Goal: Find specific page/section: Find specific page/section

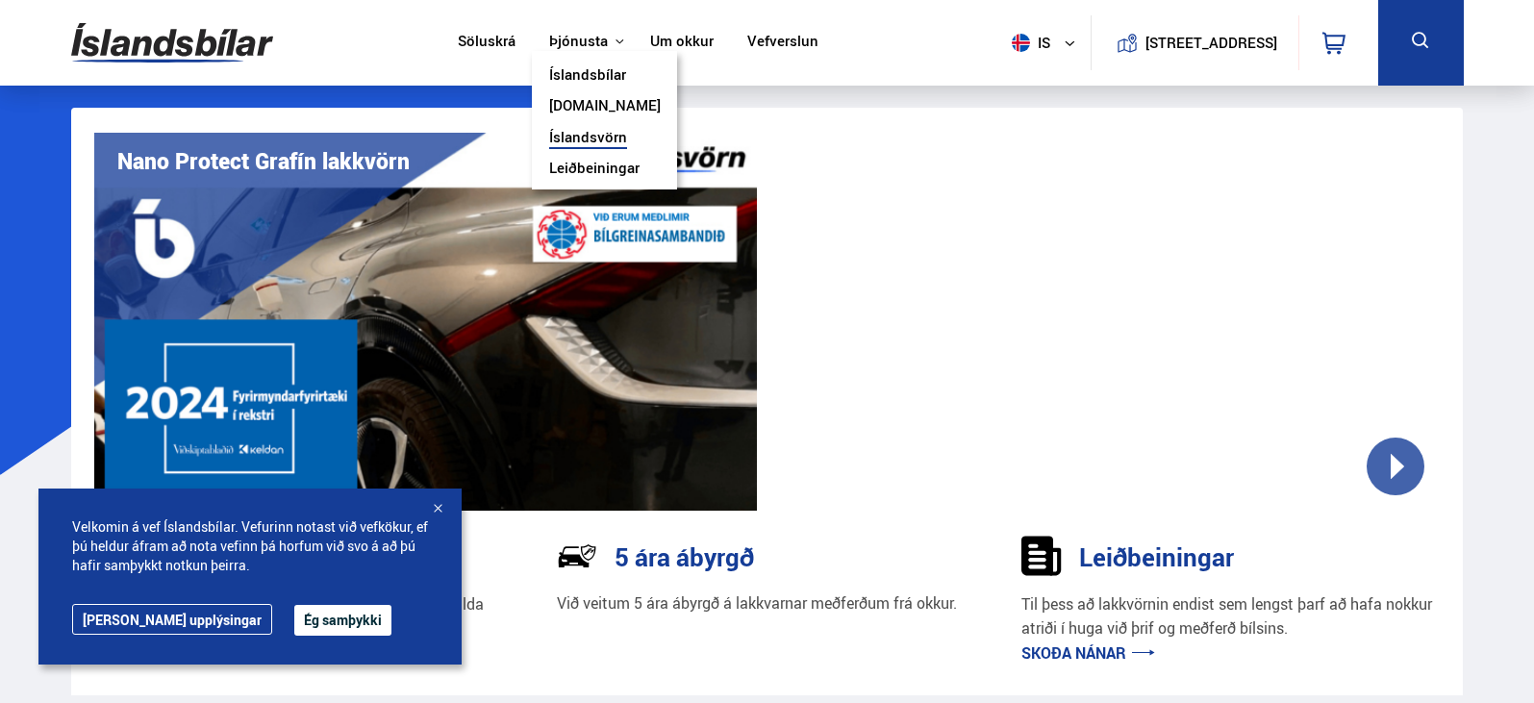
click at [592, 43] on button "Þjónusta" at bounding box center [578, 42] width 59 height 18
click at [585, 134] on link "Íslandsvörn" at bounding box center [588, 139] width 78 height 20
click at [763, 45] on link "Vefverslun" at bounding box center [782, 43] width 71 height 20
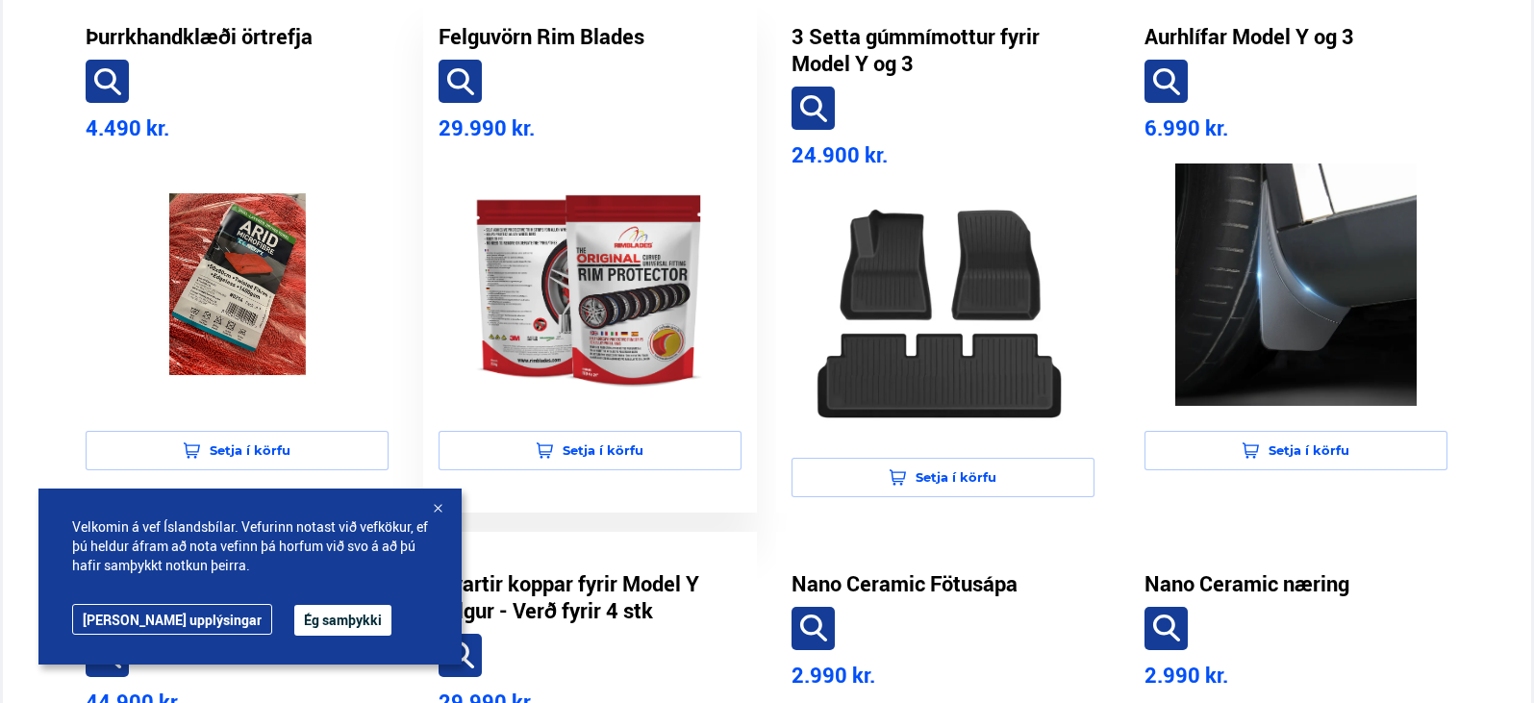
scroll to position [546, 0]
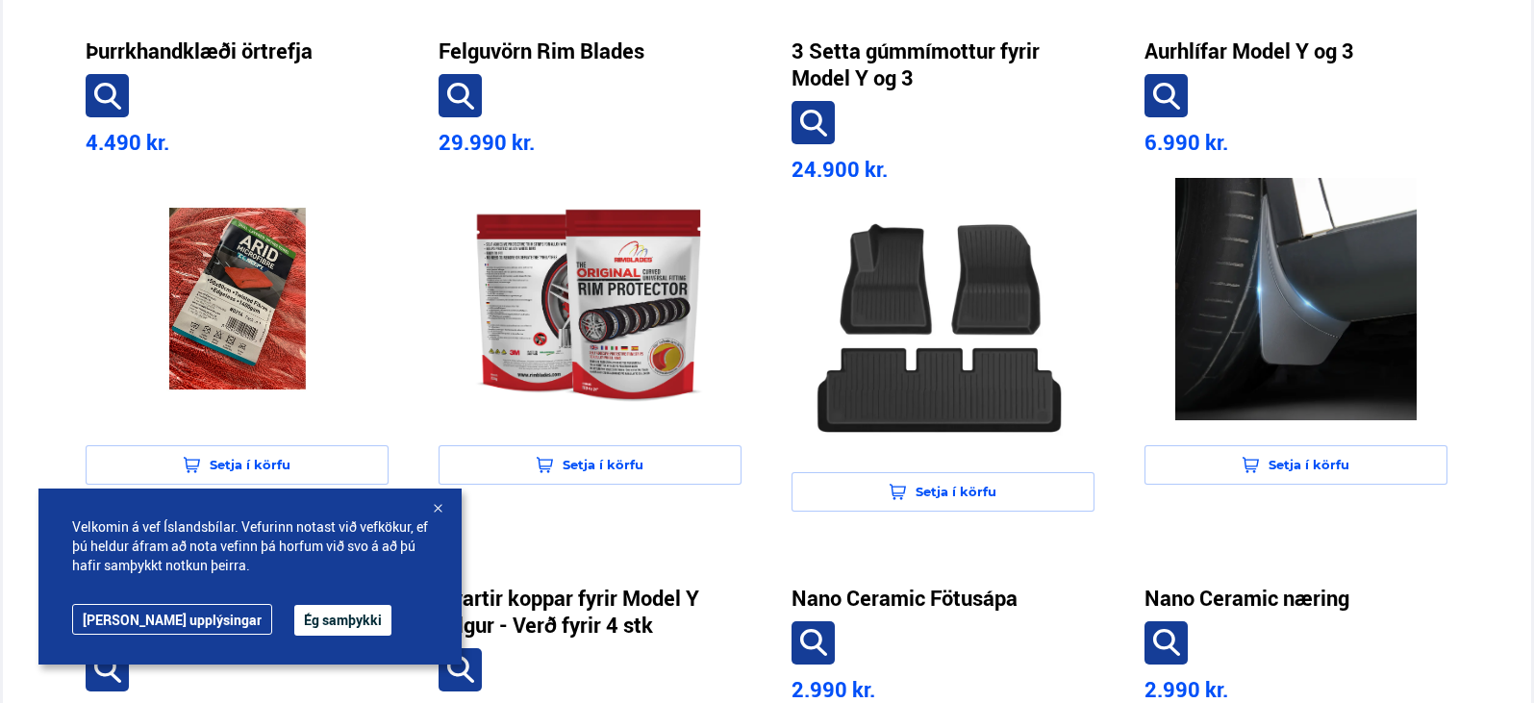
click at [294, 622] on button "Ég samþykki" at bounding box center [342, 620] width 97 height 31
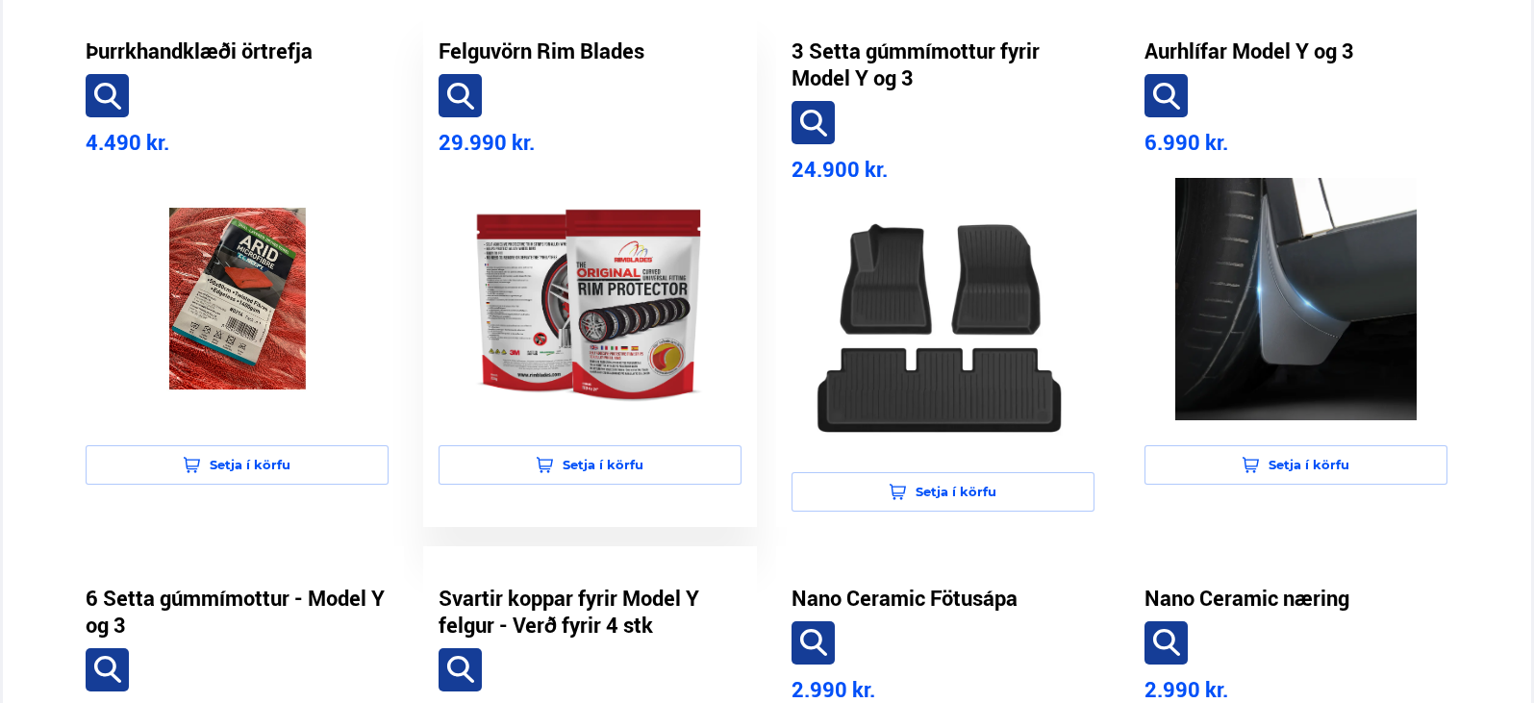
scroll to position [0, 0]
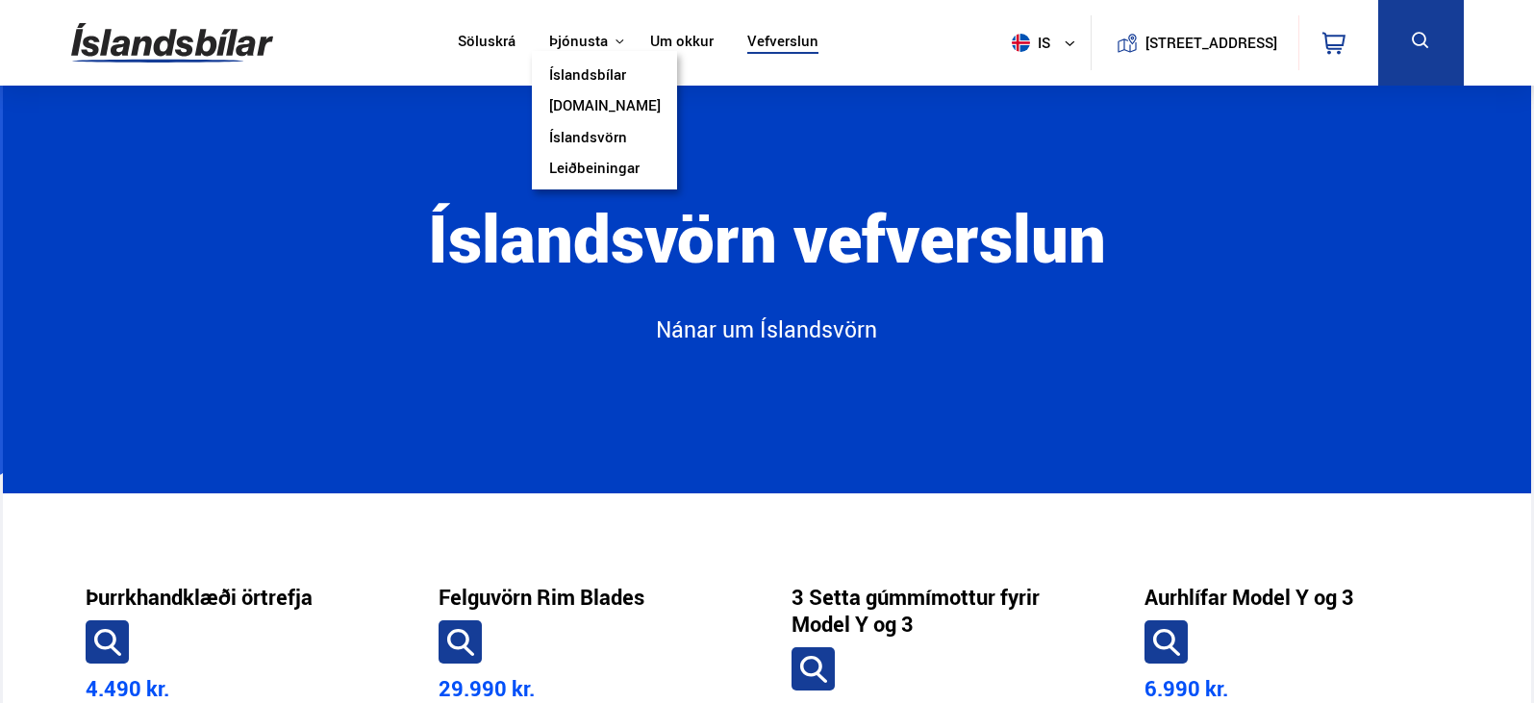
click at [560, 142] on link "Íslandsvörn" at bounding box center [588, 139] width 78 height 20
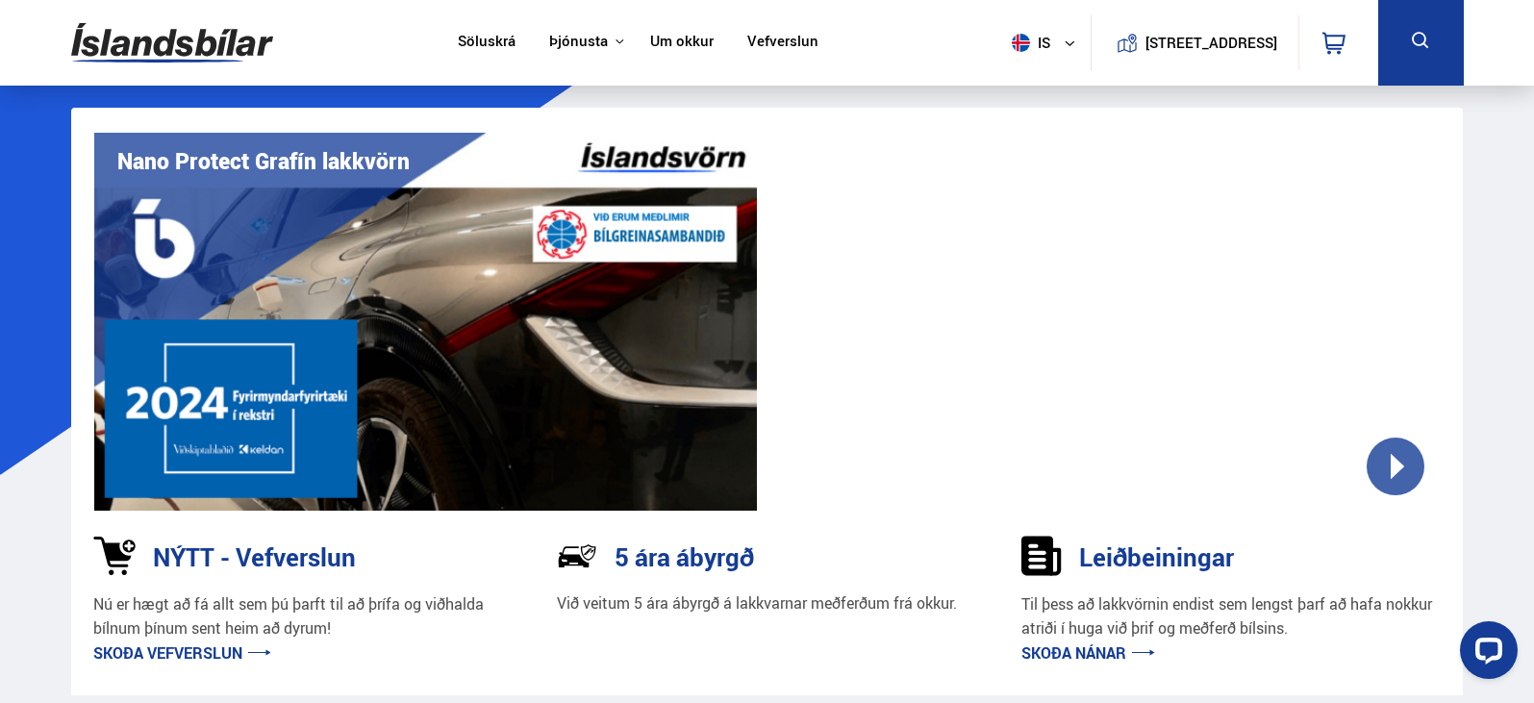
click at [482, 38] on link "Söluskrá" at bounding box center [487, 43] width 58 height 20
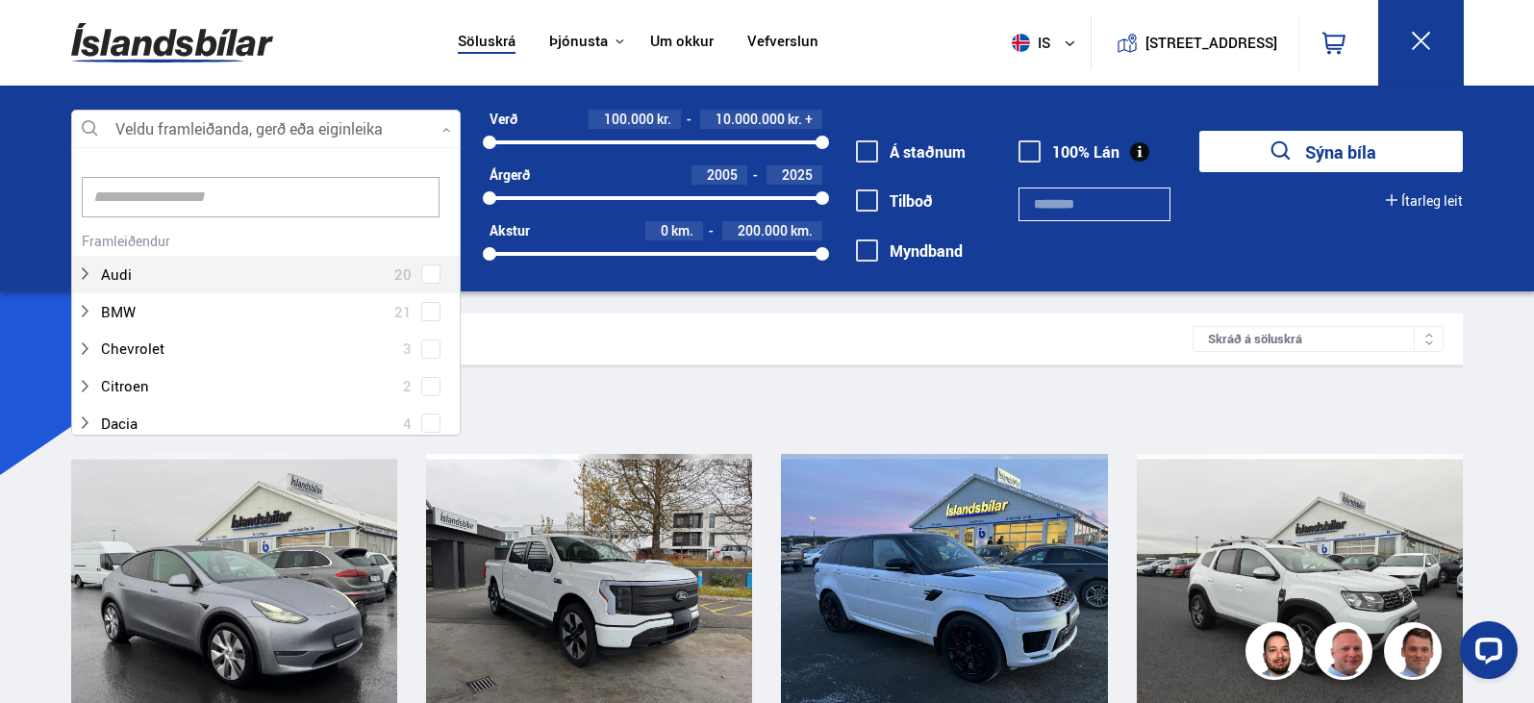
click at [445, 129] on icon at bounding box center [446, 130] width 9 height 9
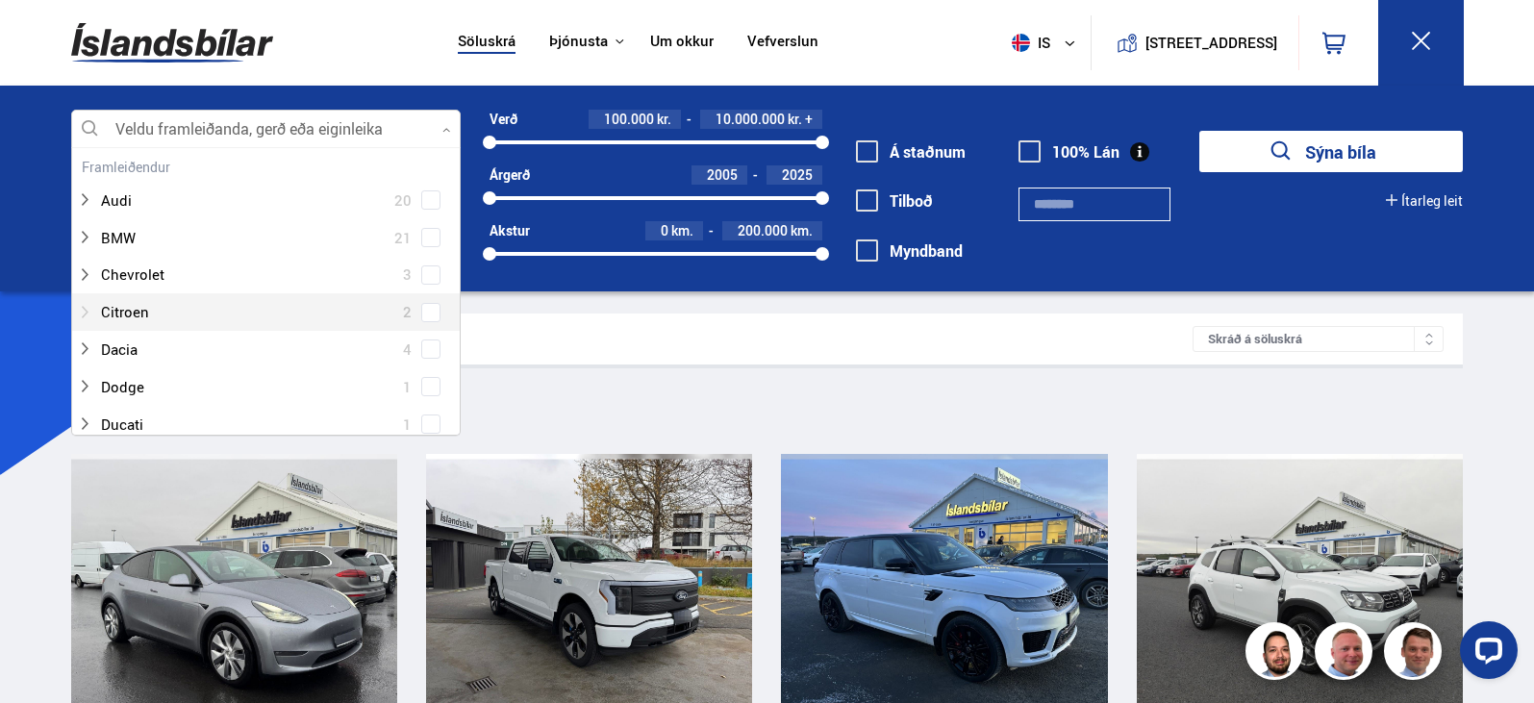
scroll to position [75, 0]
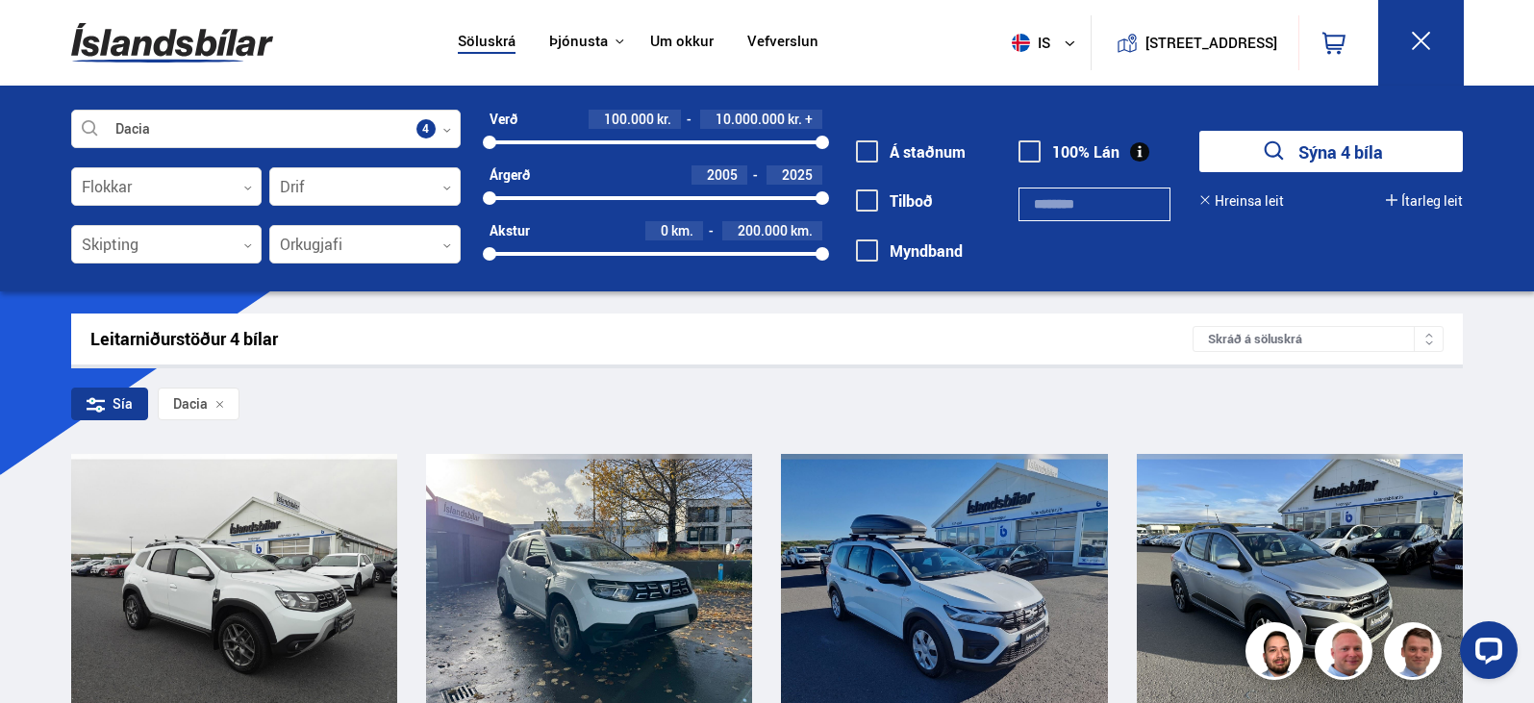
click at [605, 409] on div "Sía Dacia" at bounding box center [767, 408] width 1393 height 40
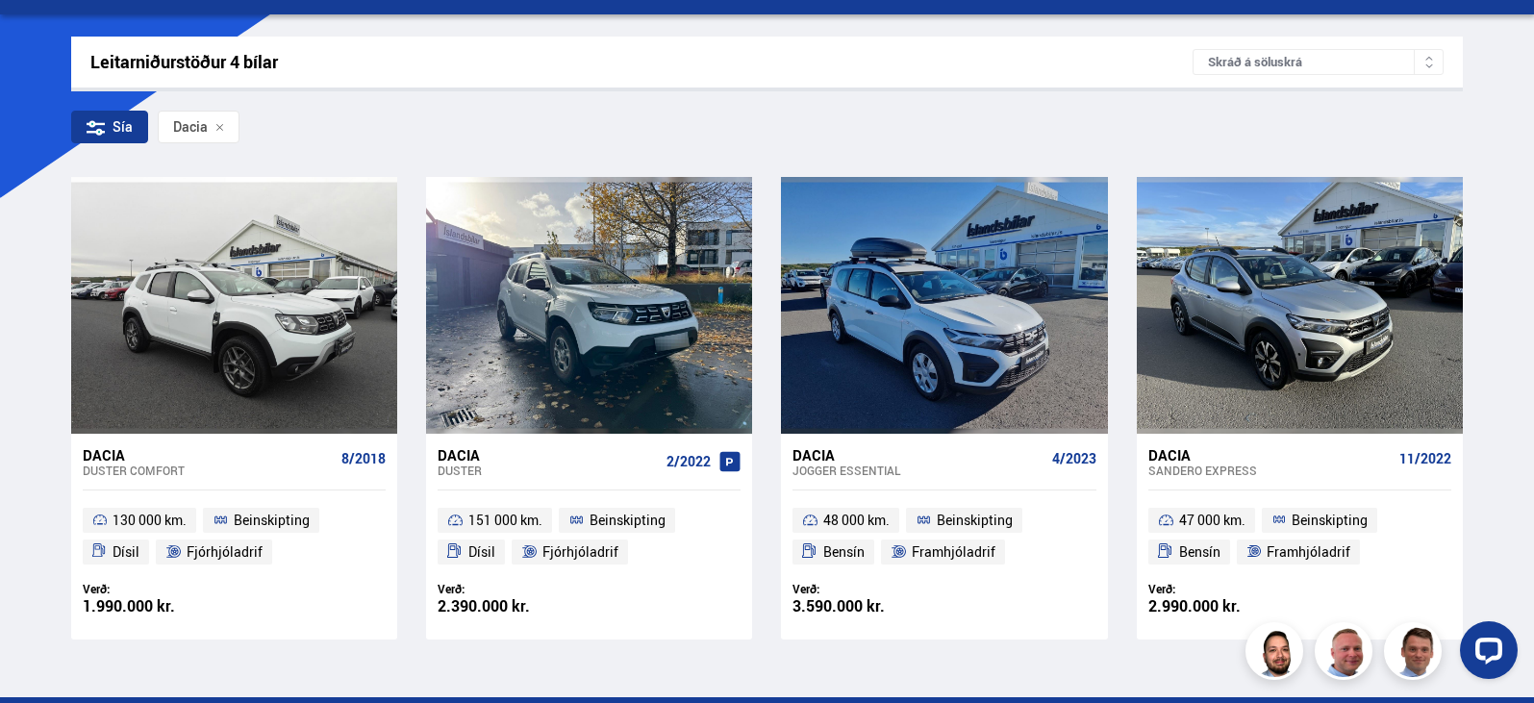
scroll to position [276, 0]
